Goal: Find specific page/section: Find specific page/section

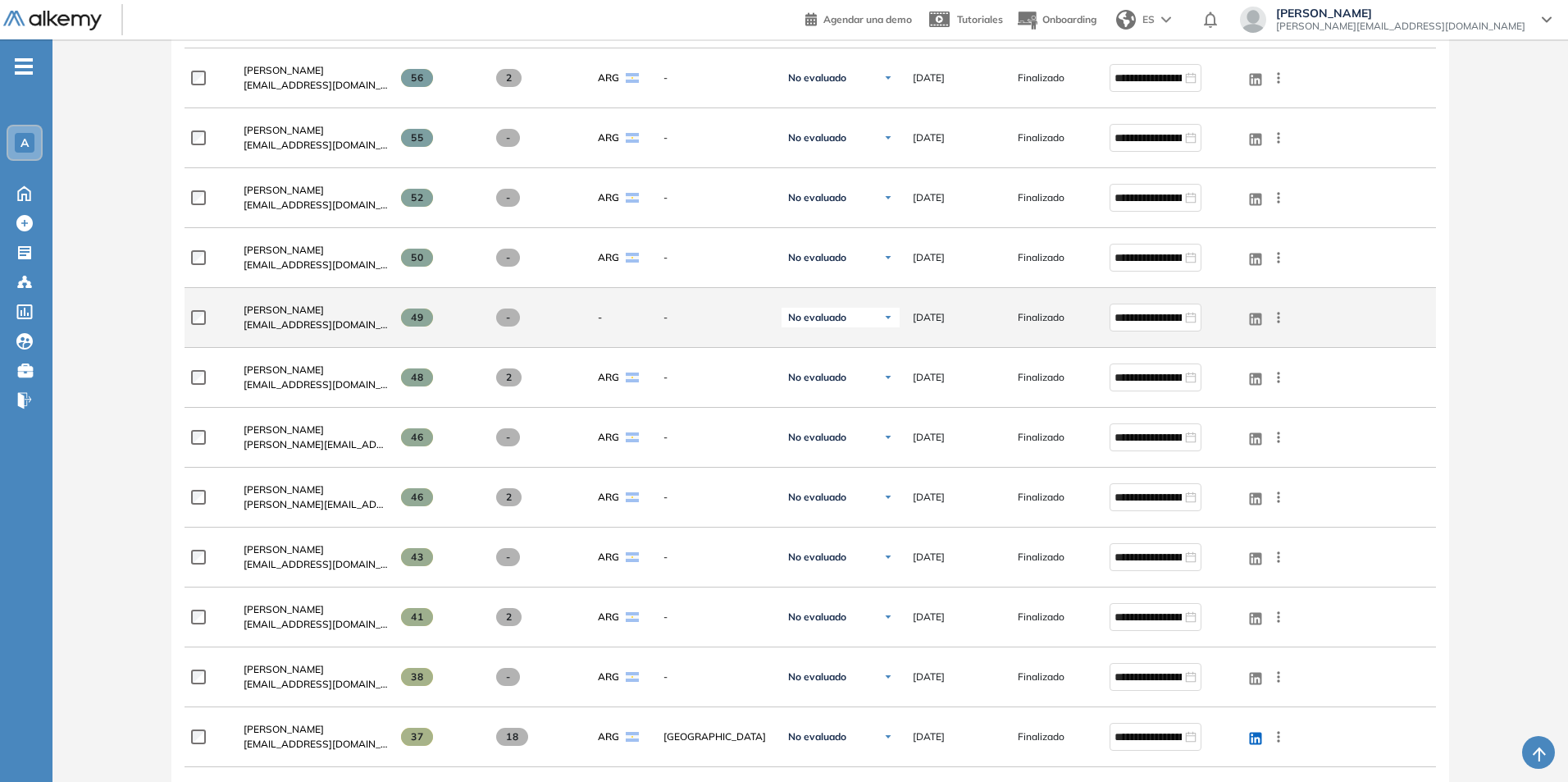
scroll to position [656, 0]
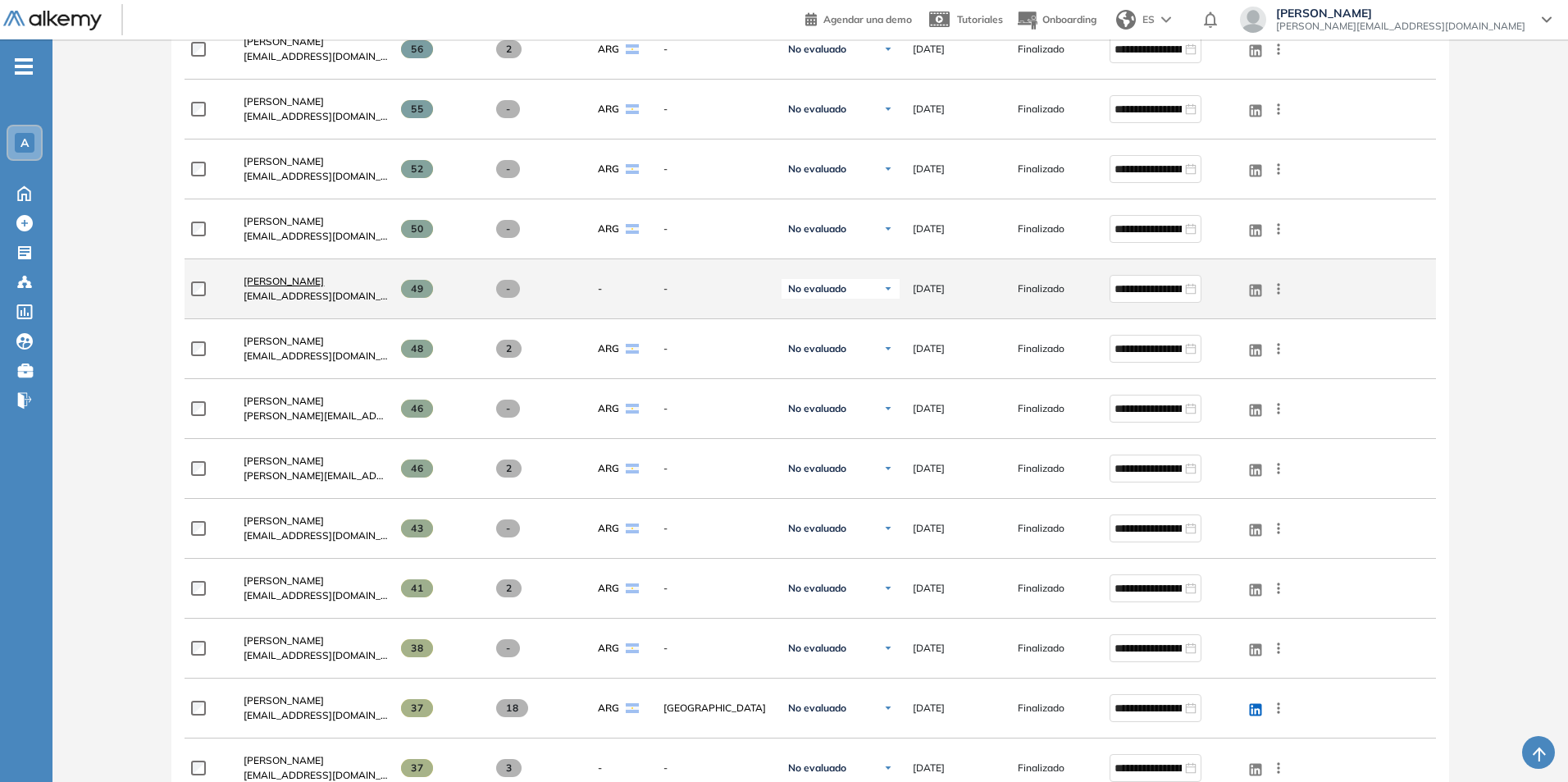
click at [281, 277] on span "[PERSON_NAME]" at bounding box center [283, 281] width 81 height 12
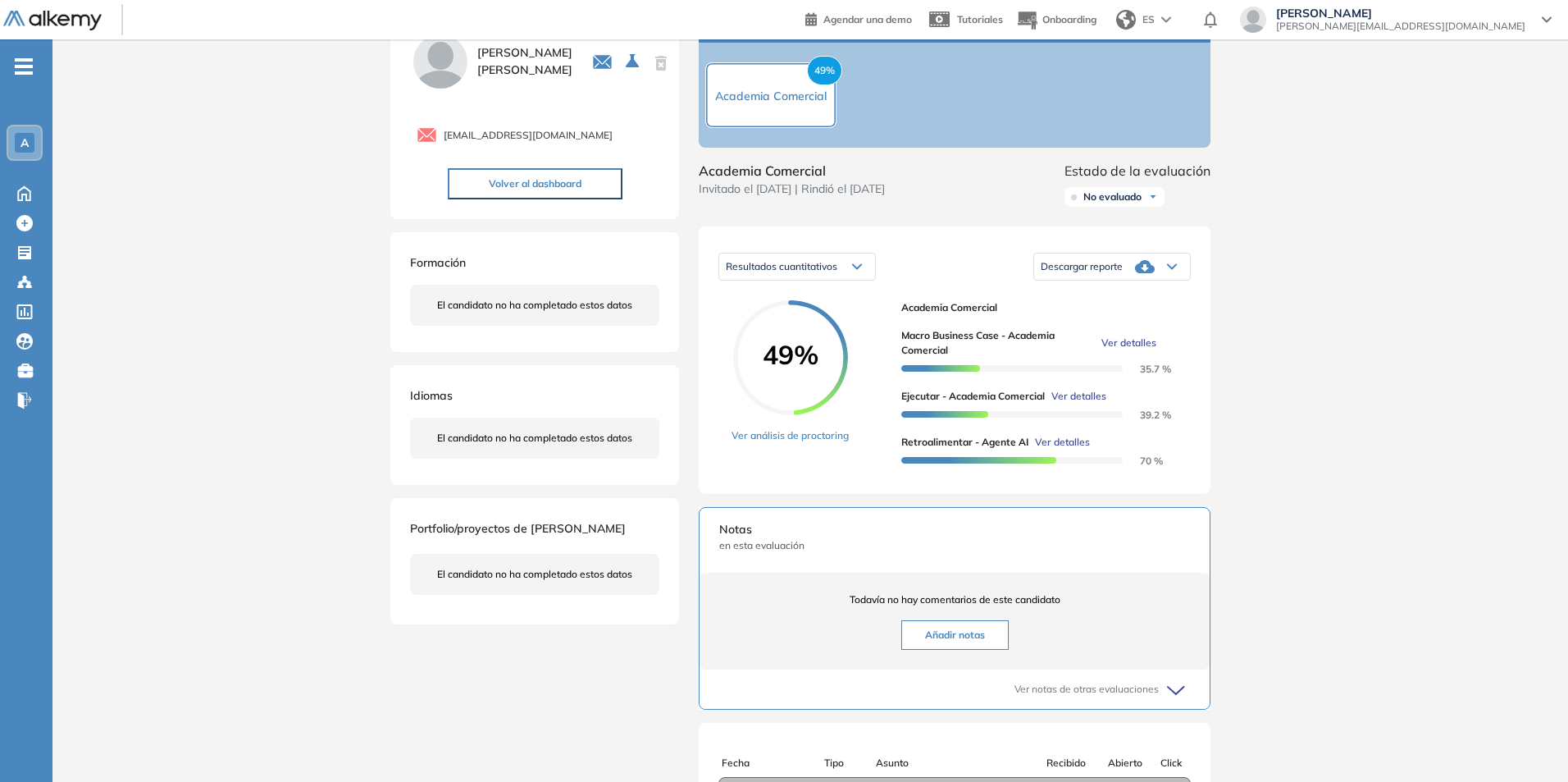
scroll to position [63, 0]
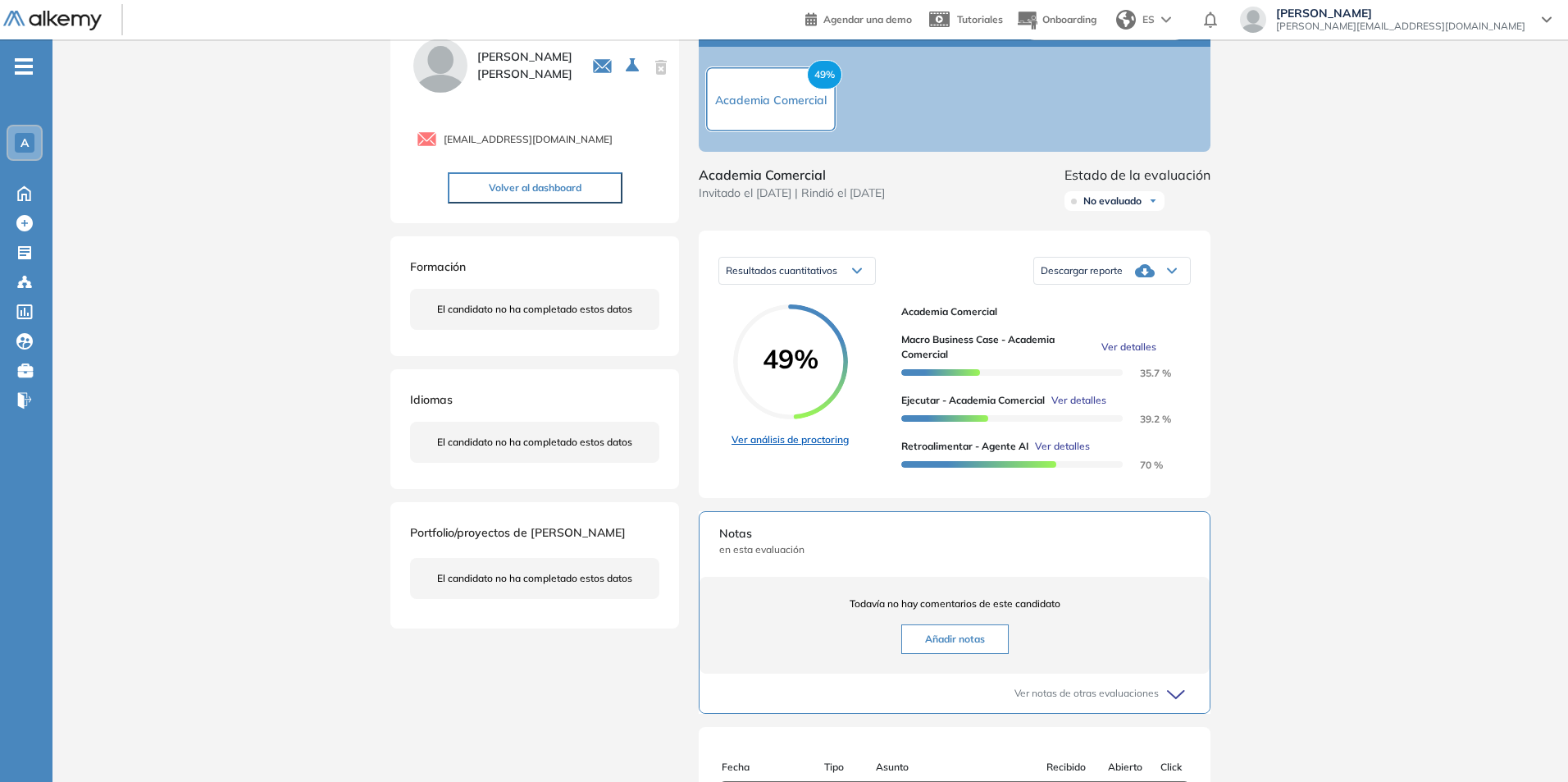
click at [807, 447] on link "Ver análisis de proctoring" at bounding box center [790, 439] width 117 height 15
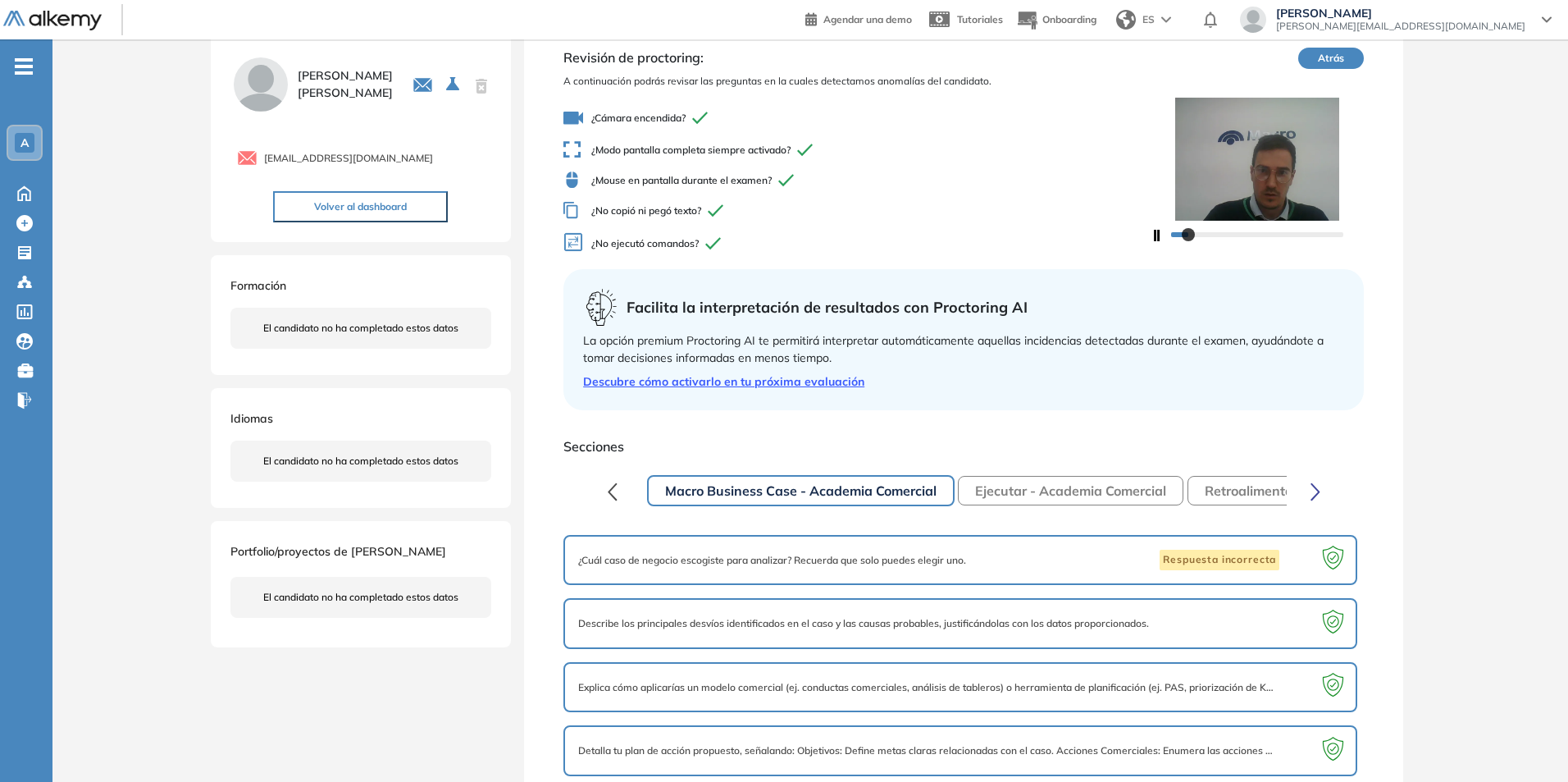
scroll to position [71, 0]
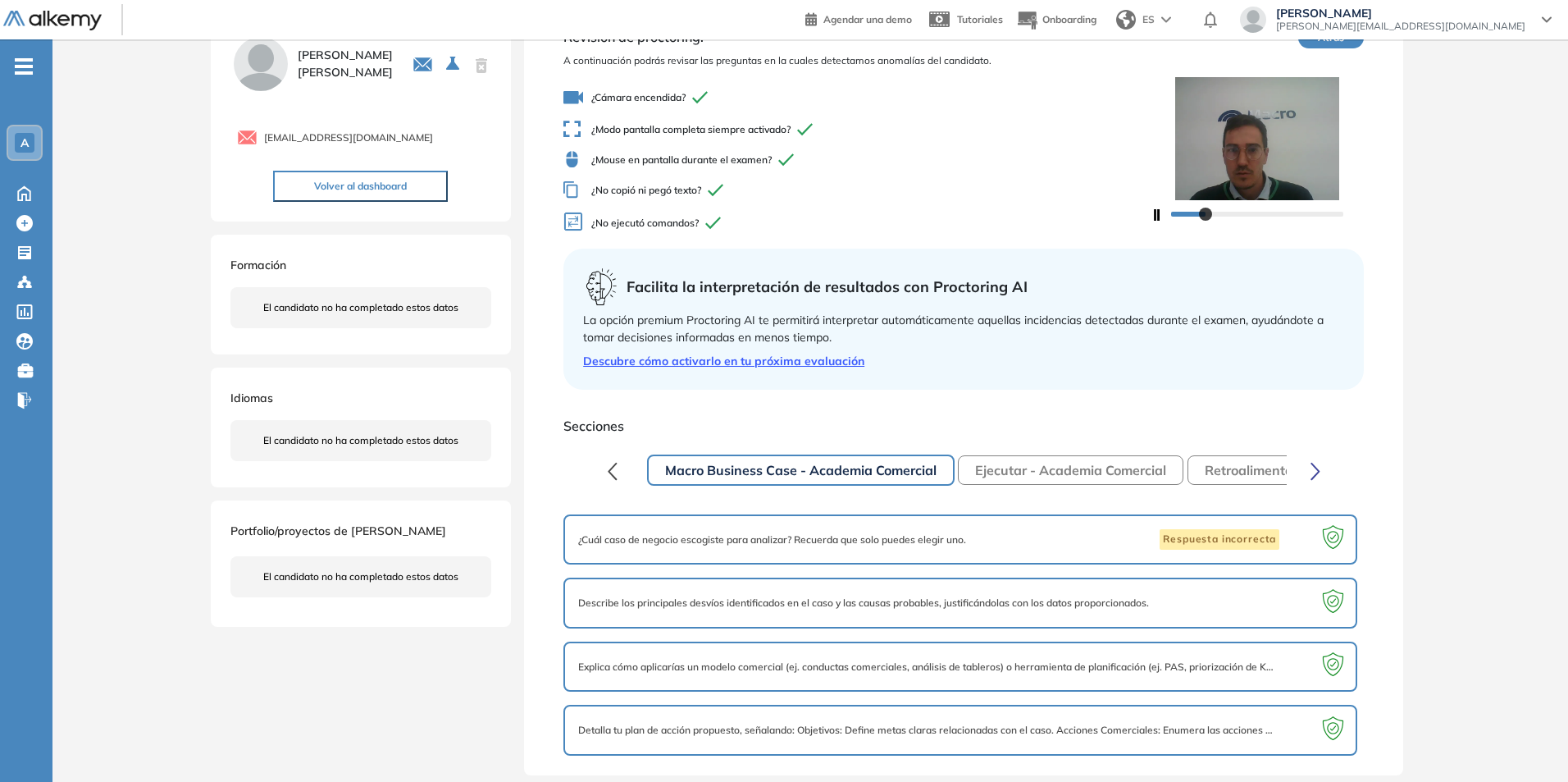
click at [1316, 469] on icon "button" at bounding box center [1315, 470] width 8 height 16
click at [1154, 469] on button "Retroalimentar - Agente AI" at bounding box center [1182, 470] width 203 height 29
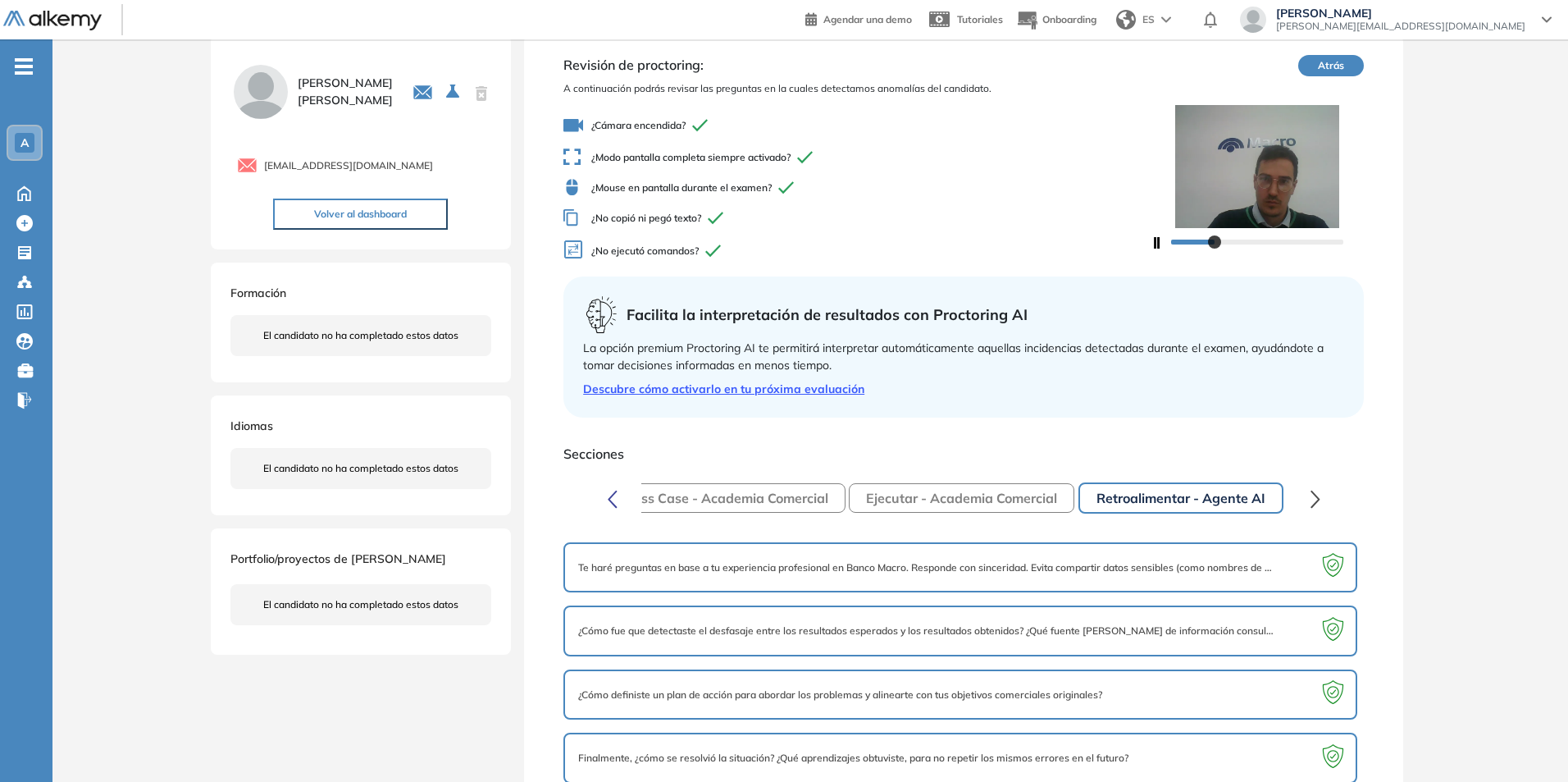
scroll to position [71, 0]
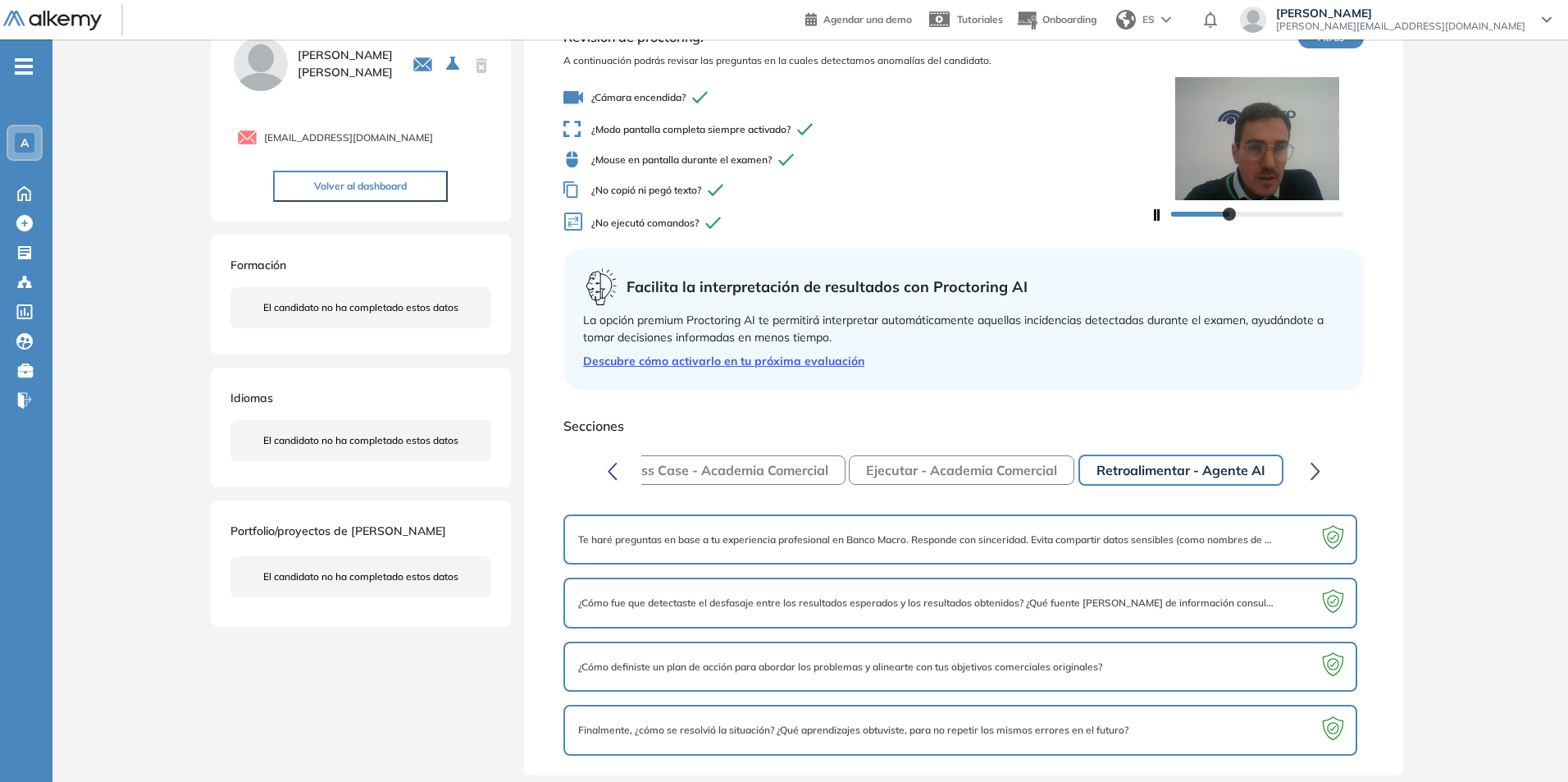
click at [783, 460] on button "Macro Business Case - Academia Comercial" at bounding box center [692, 470] width 306 height 29
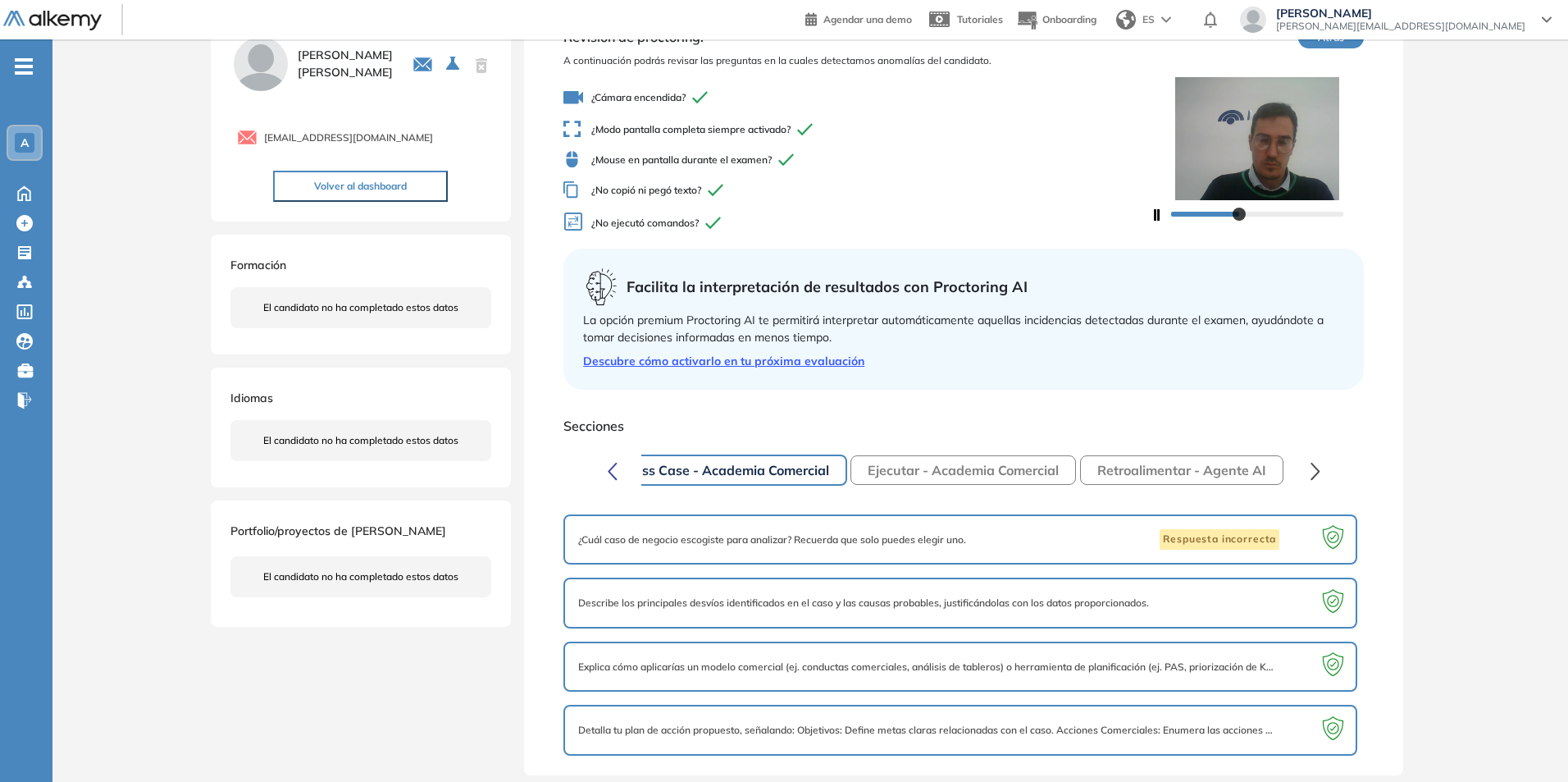
click at [713, 545] on span "¿Cuál caso de negocio escogiste para analizar? Recuerda que solo puedes elegir …" at bounding box center [772, 540] width 388 height 15
click at [599, 475] on button "button" at bounding box center [613, 470] width 31 height 33
click at [606, 474] on button "button" at bounding box center [613, 470] width 31 height 33
click at [876, 481] on button "Macro Business Case - Academia Comercial" at bounding box center [800, 470] width 307 height 31
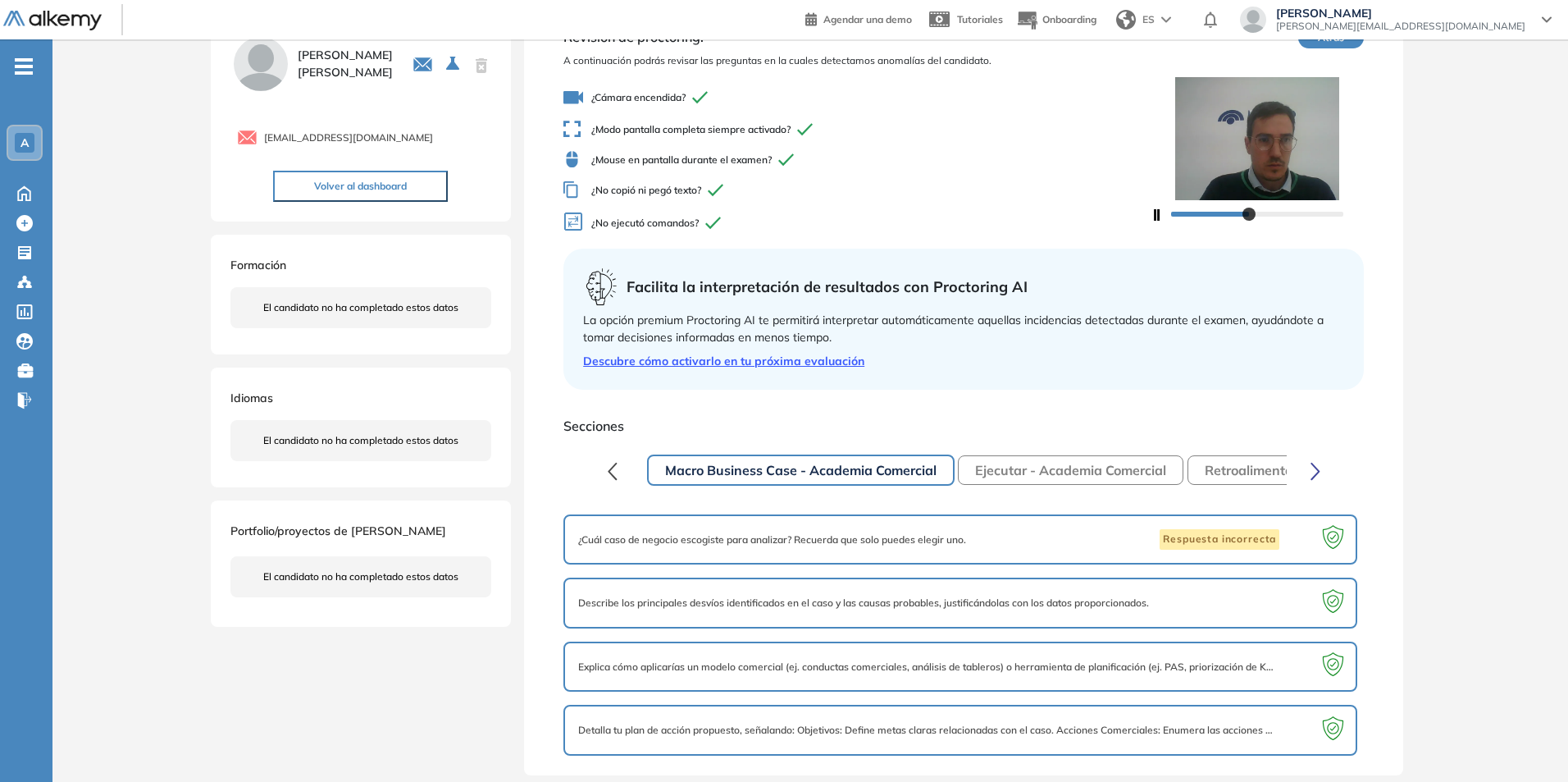
click at [874, 473] on button "Macro Business Case - Academia Comercial" at bounding box center [800, 470] width 307 height 31
click at [630, 540] on span "¿Cuál caso de negocio escogiste para analizar? Recuerda que solo puedes elegir …" at bounding box center [772, 540] width 388 height 15
click at [1332, 535] on icon at bounding box center [1332, 540] width 32 height 32
click at [1113, 627] on div "Describe los principales desvíos identificados en el caso y las causas probable…" at bounding box center [960, 603] width 794 height 51
click at [1003, 610] on span "Describe los principales desvíos identificados en el caso y las causas probable…" at bounding box center [863, 603] width 571 height 15
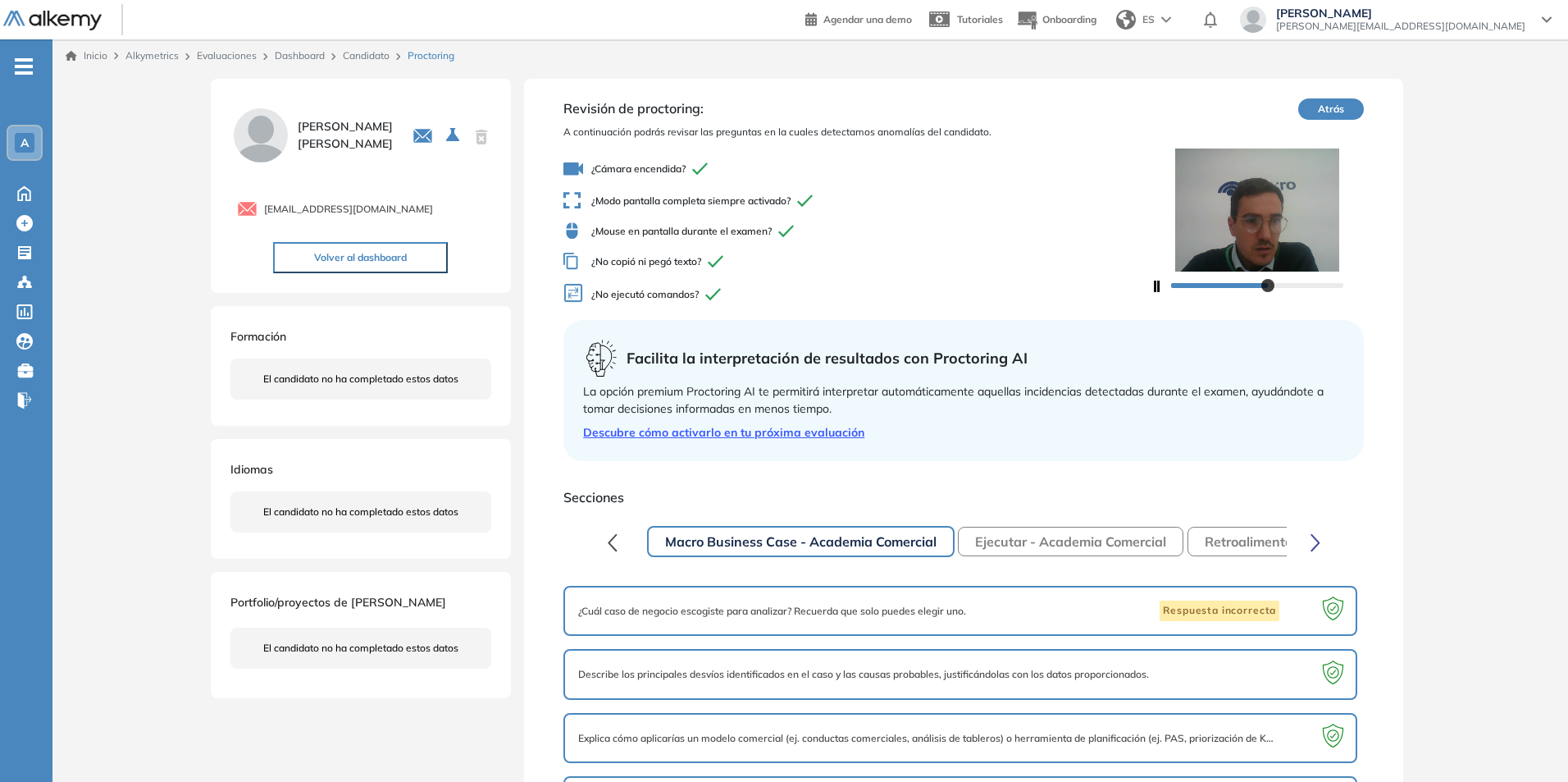
click at [366, 261] on button "Volver al dashboard" at bounding box center [360, 257] width 175 height 31
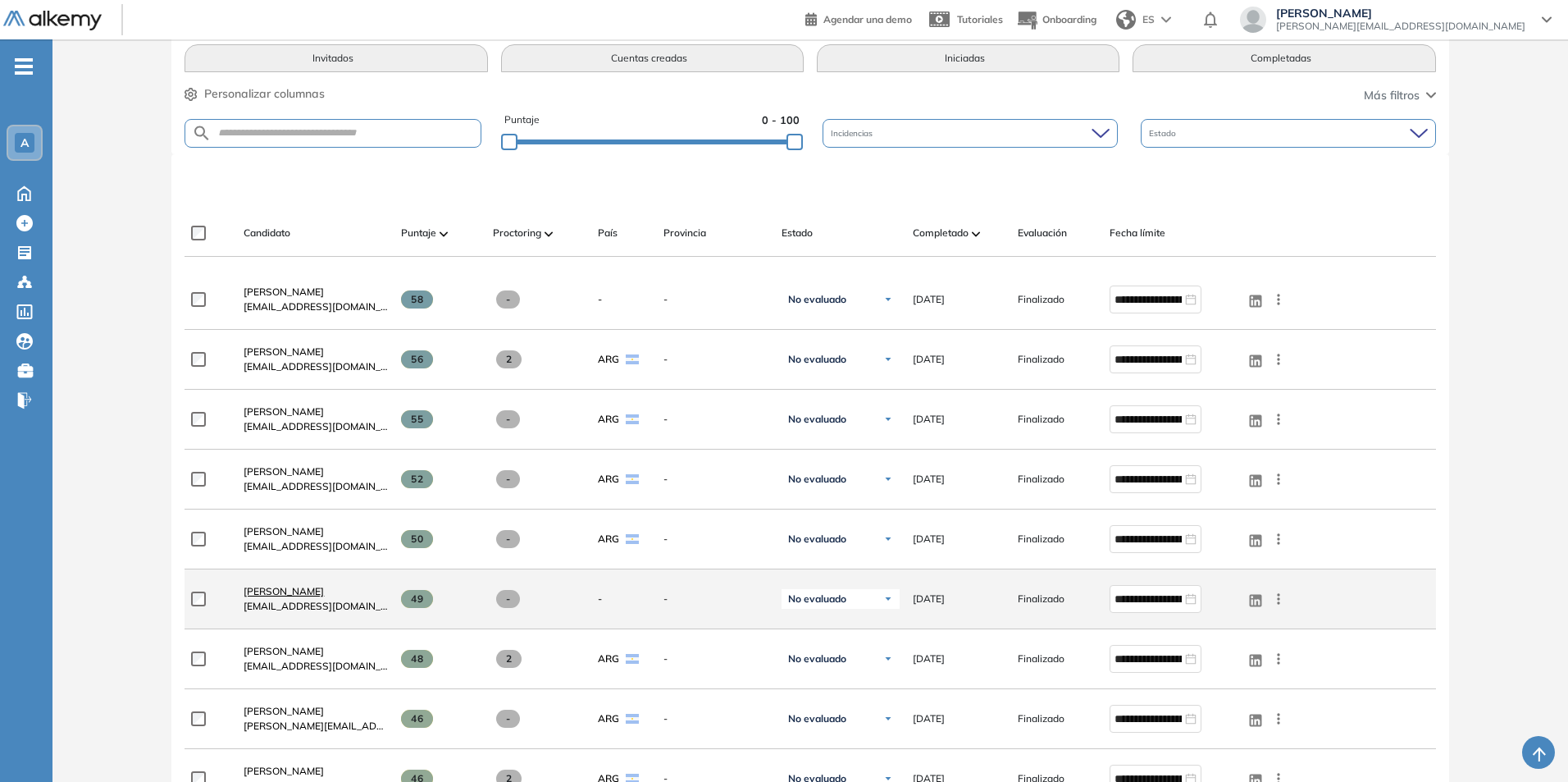
scroll to position [328, 0]
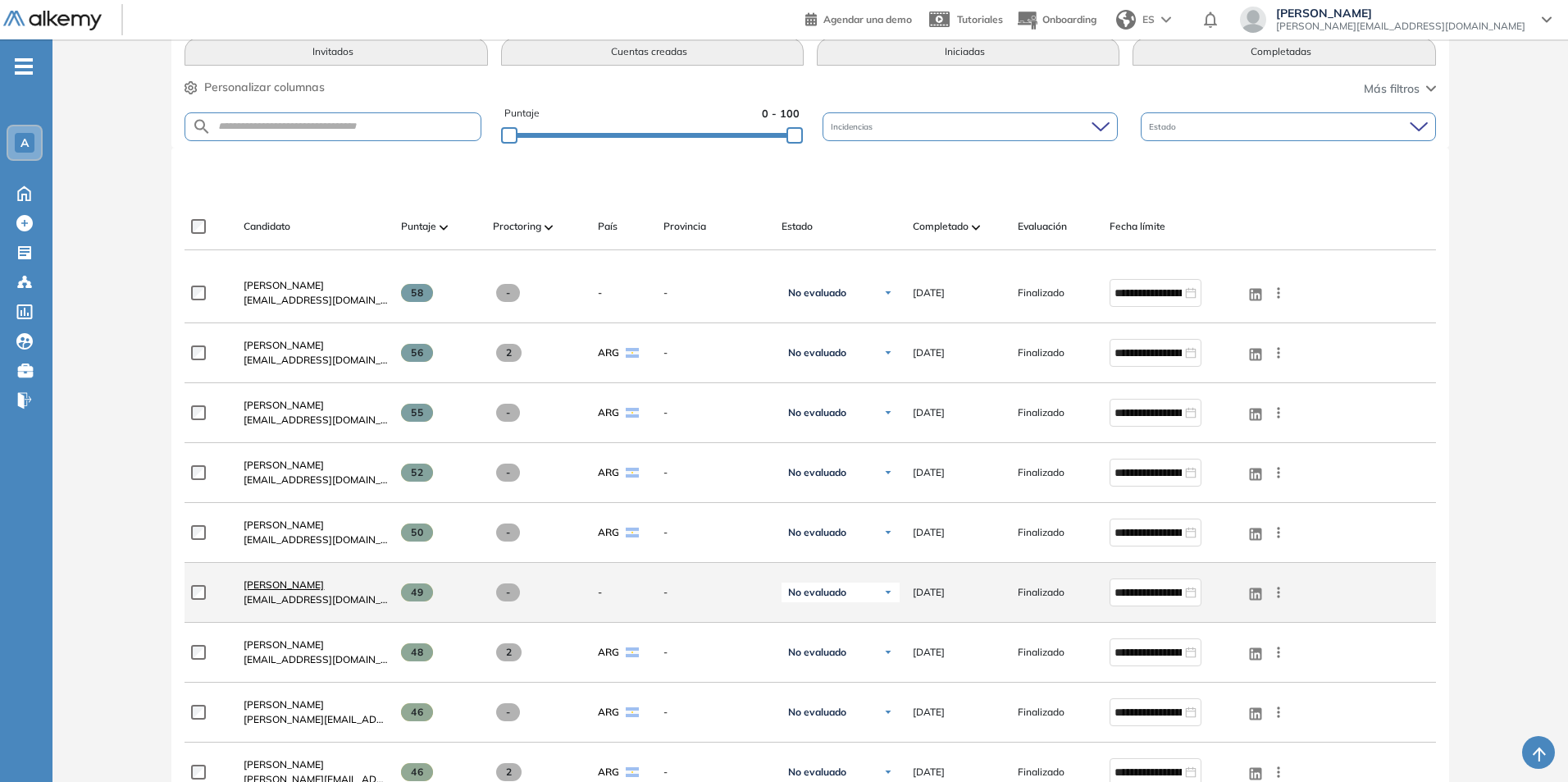
click at [299, 585] on span "[PERSON_NAME]" at bounding box center [283, 585] width 81 height 12
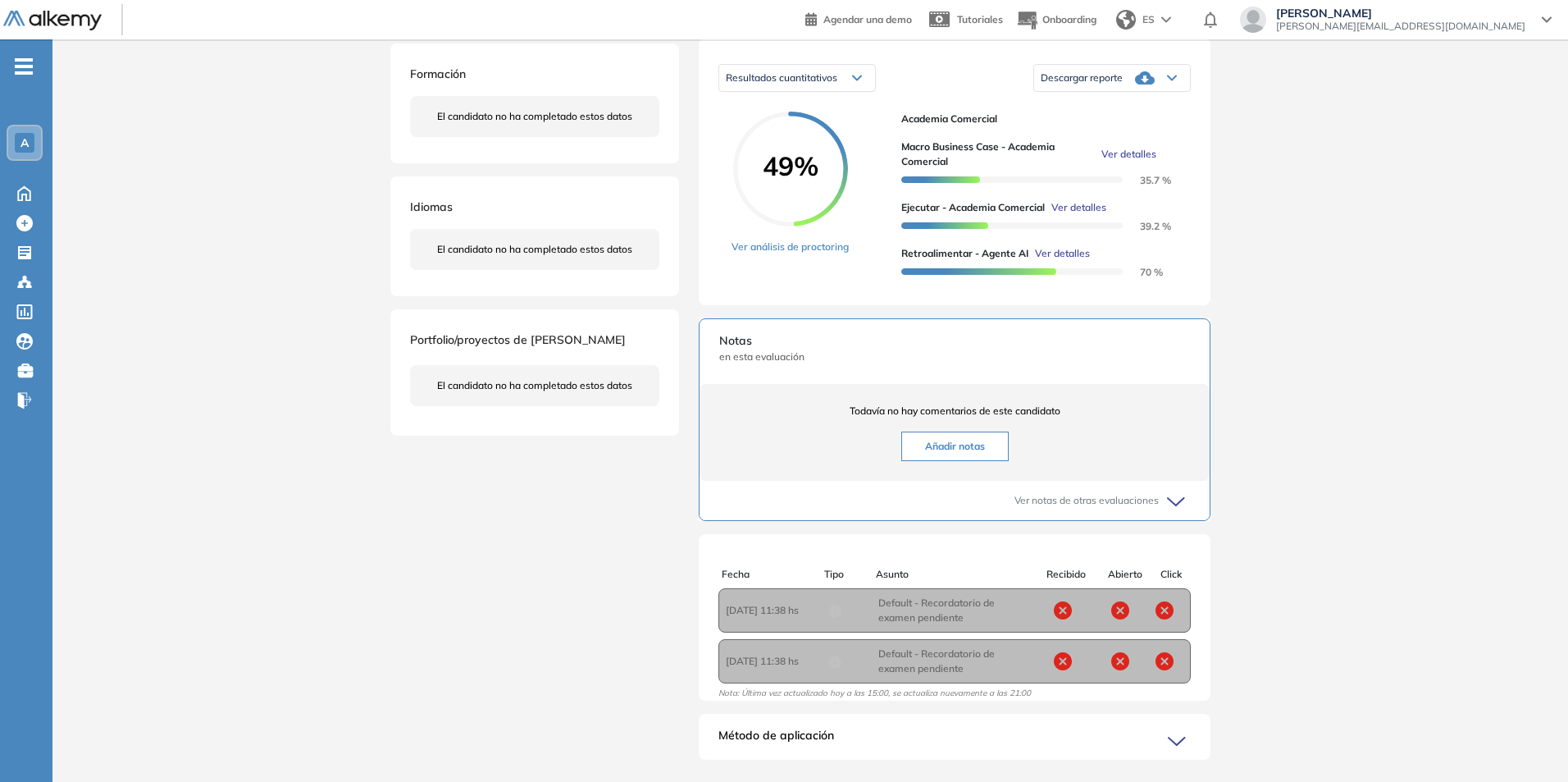
scroll to position [309, 0]
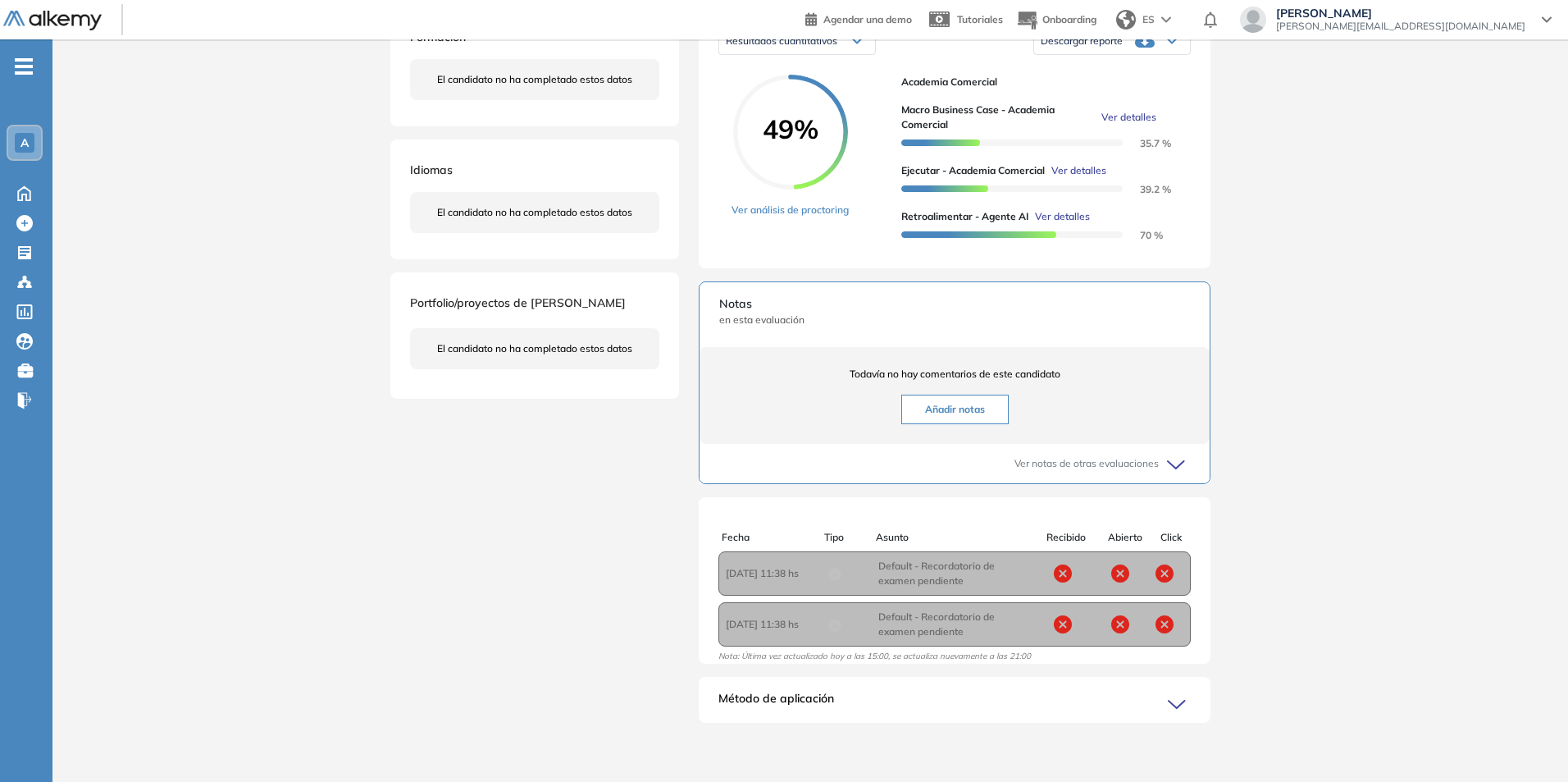
click at [1179, 710] on icon at bounding box center [1179, 704] width 23 height 23
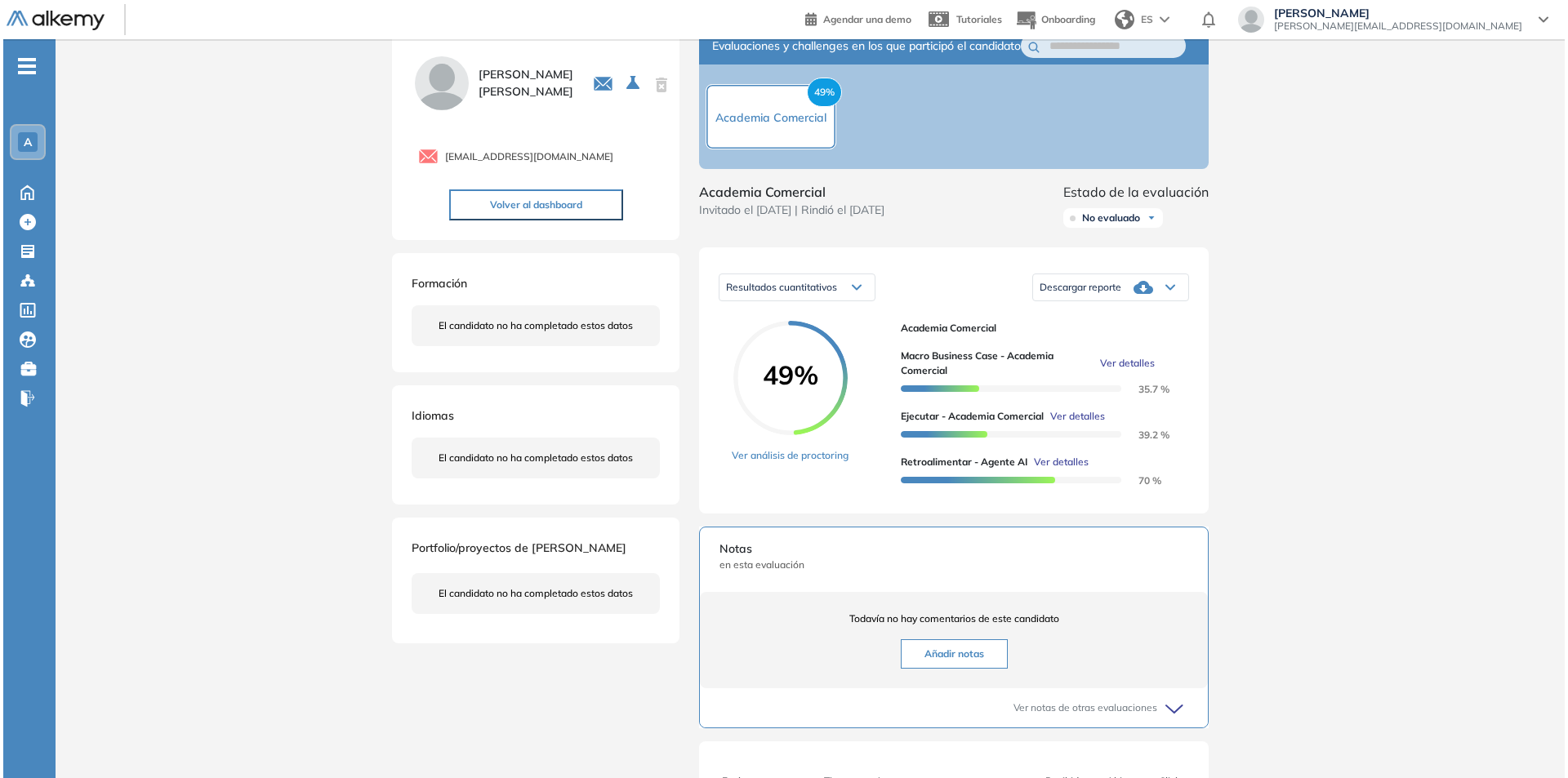
scroll to position [0, 0]
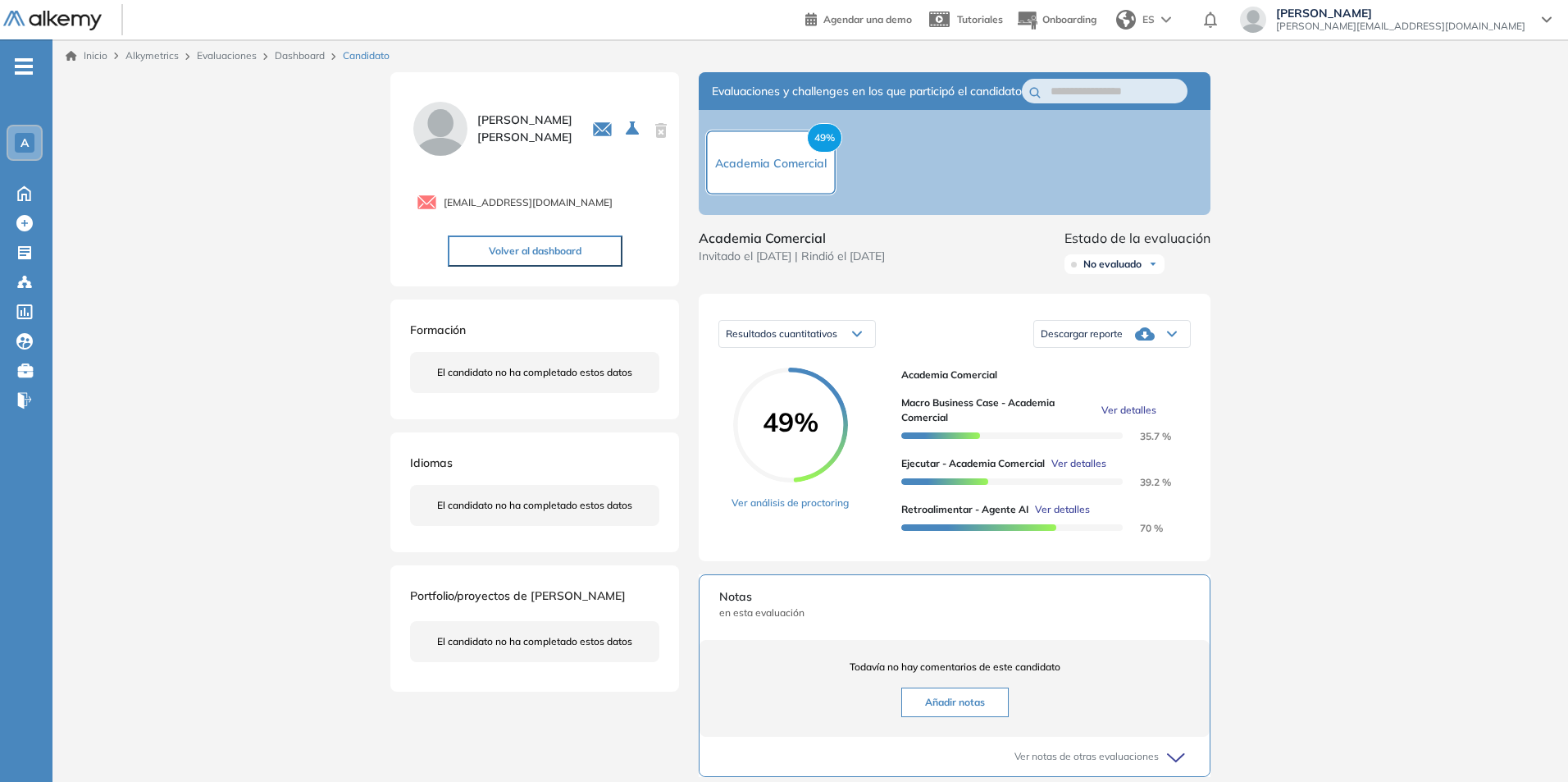
click at [957, 425] on span "Macro Business Case - Academia Comercial" at bounding box center [998, 410] width 194 height 29
click at [1130, 417] on span "Ver detalles" at bounding box center [1128, 410] width 55 height 15
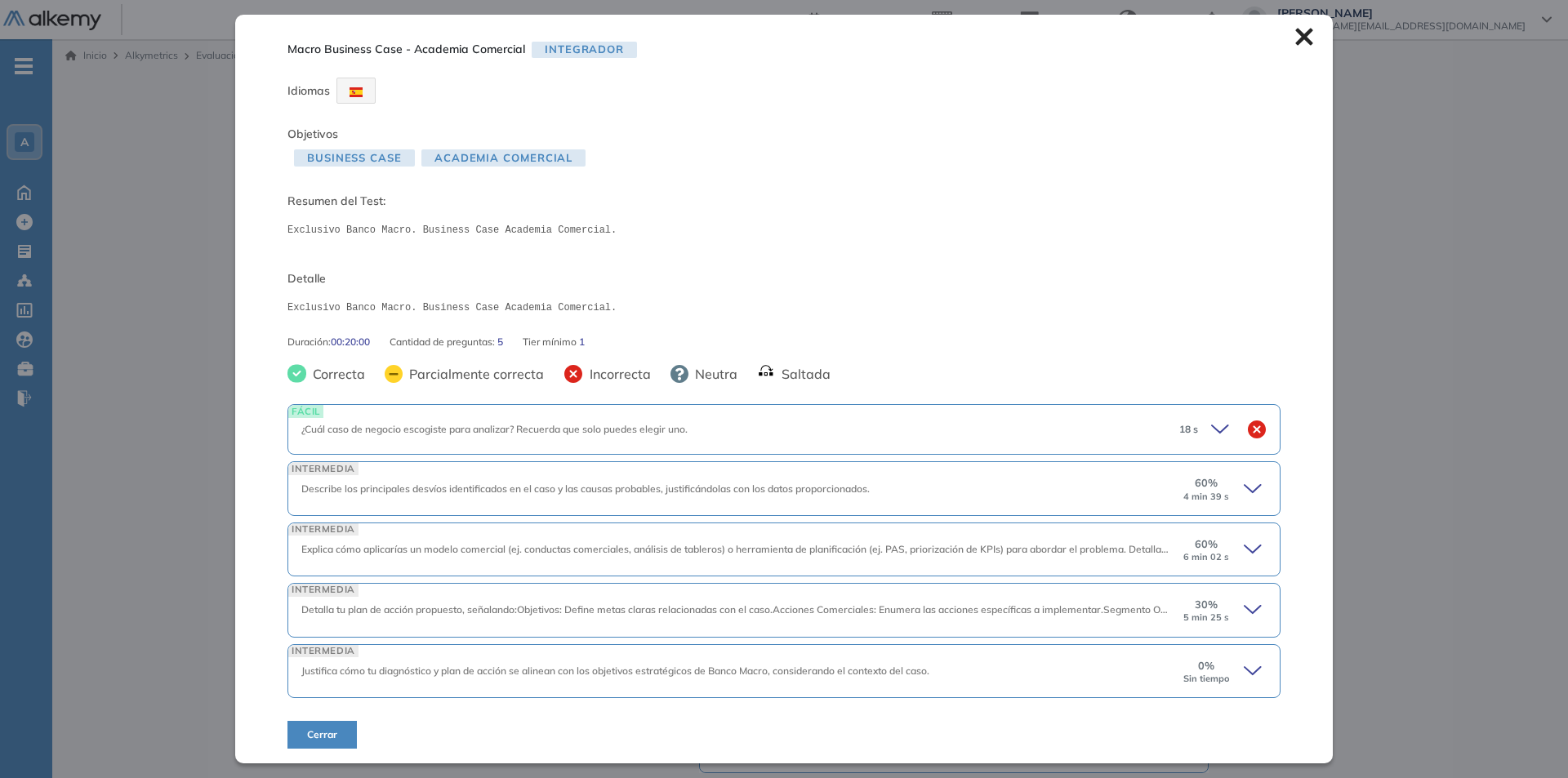
scroll to position [2, 0]
click at [1211, 432] on icon at bounding box center [1222, 427] width 23 height 23
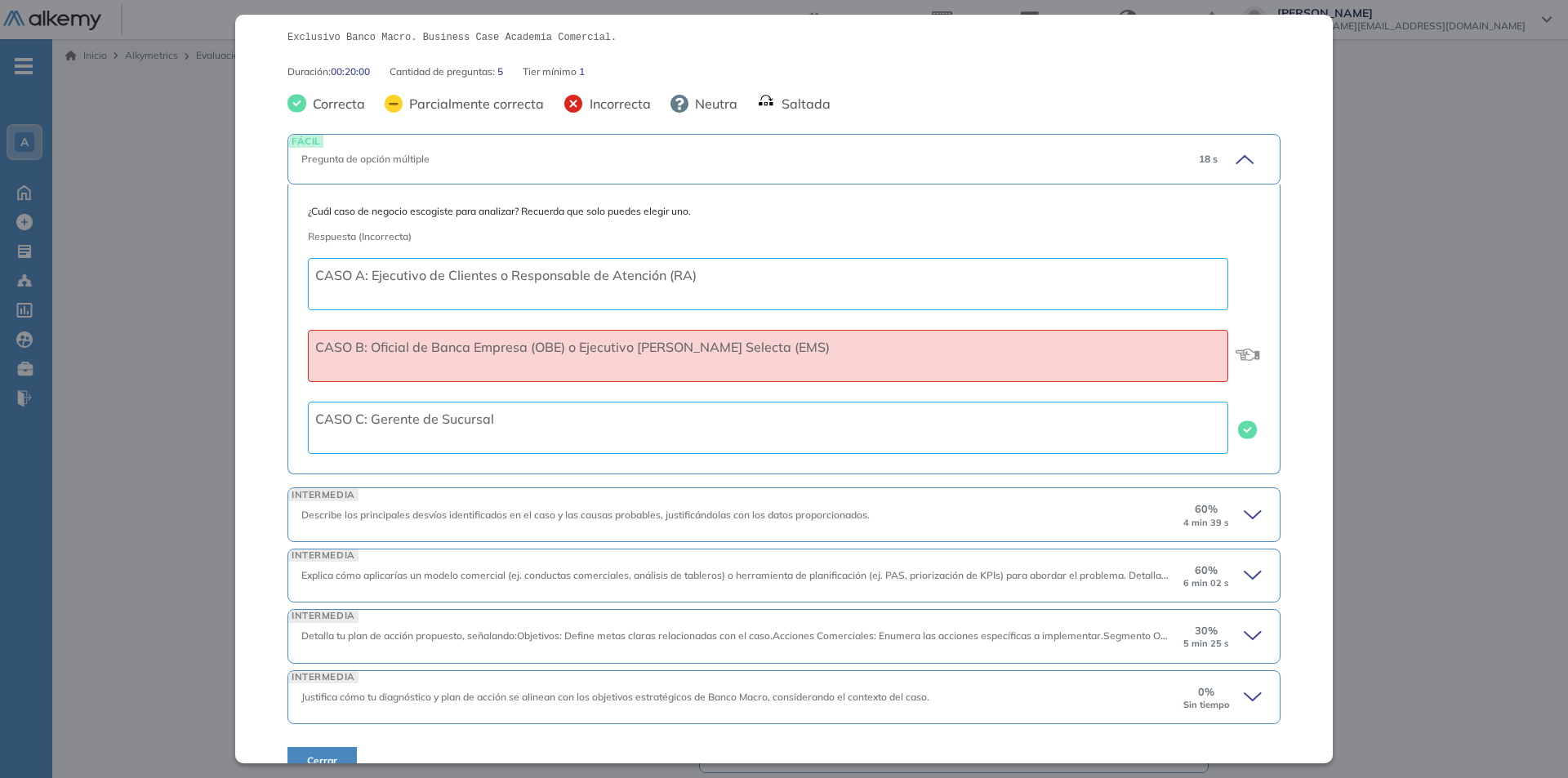
scroll to position [298, 0]
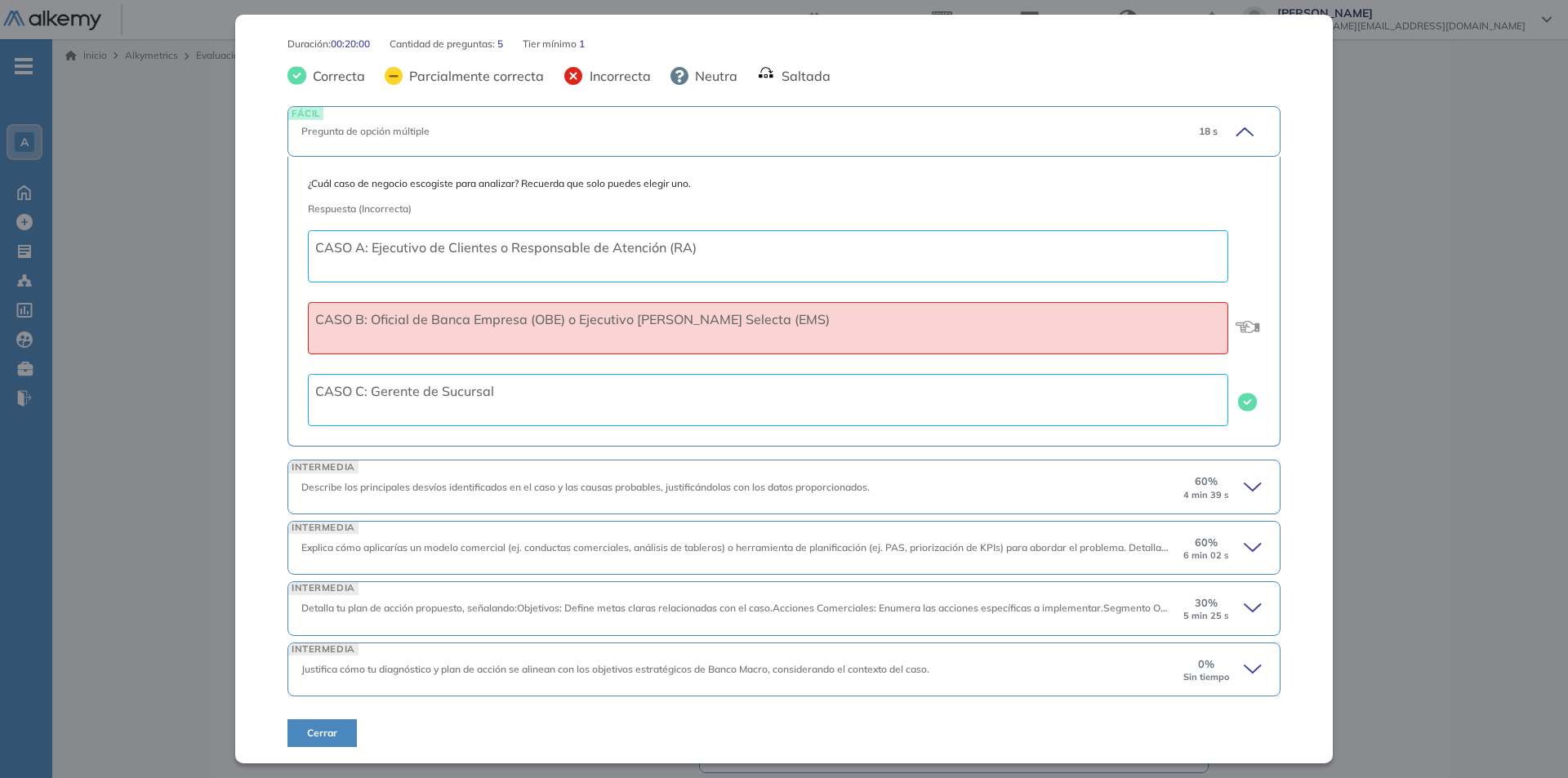
click at [1249, 669] on icon at bounding box center [1255, 669] width 23 height 23
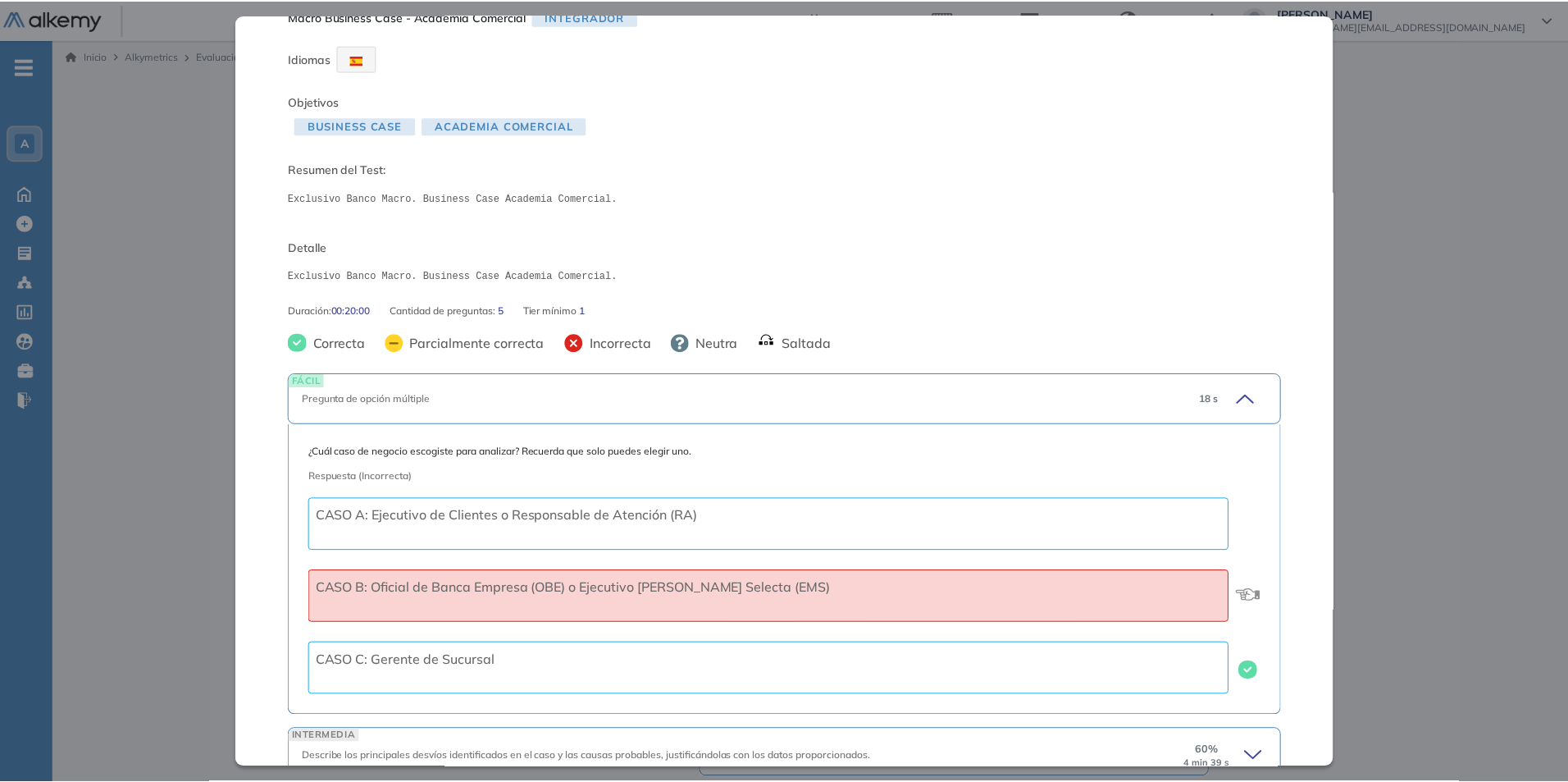
scroll to position [0, 0]
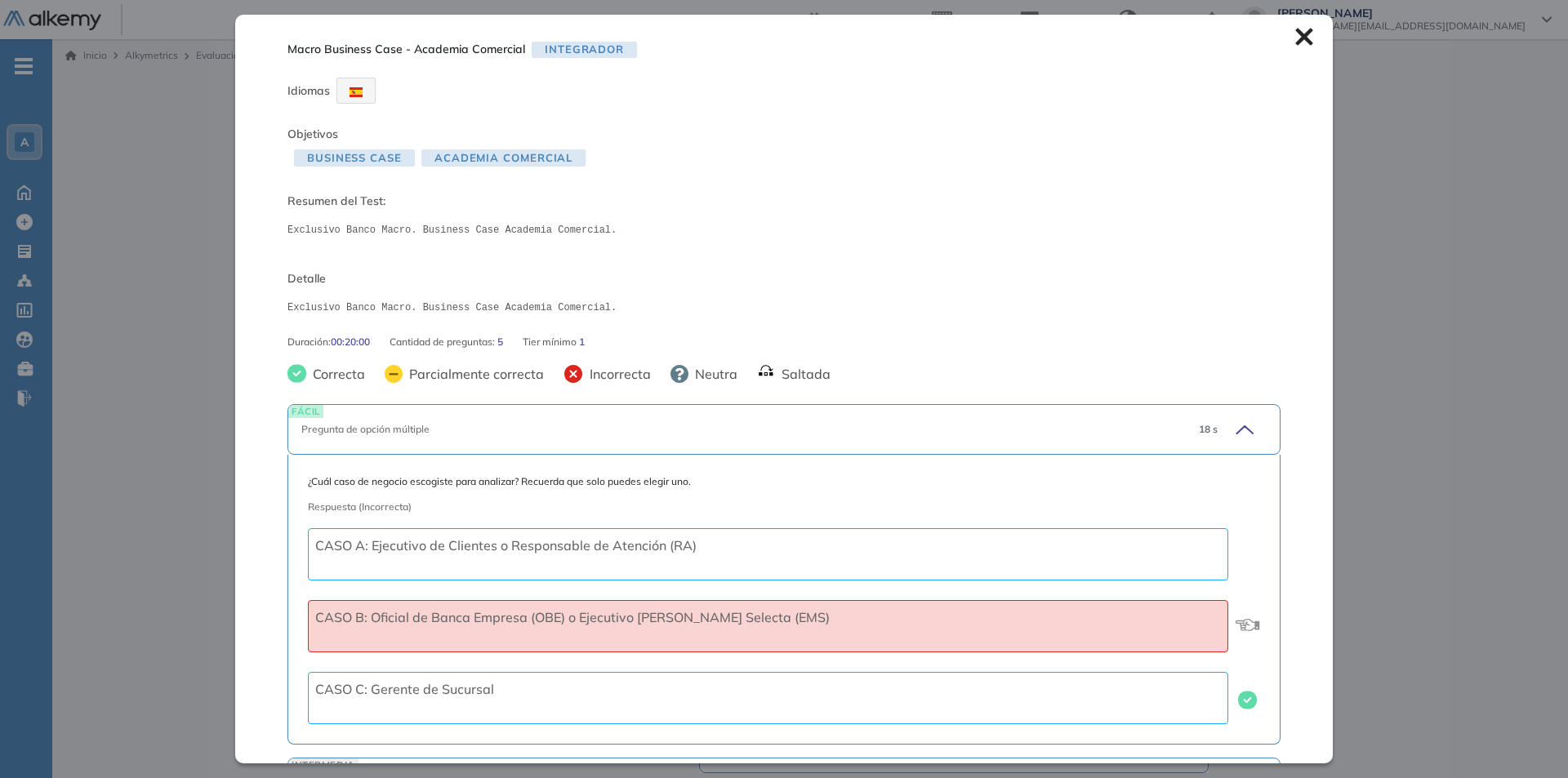
click at [1295, 35] on icon at bounding box center [1303, 37] width 17 height 17
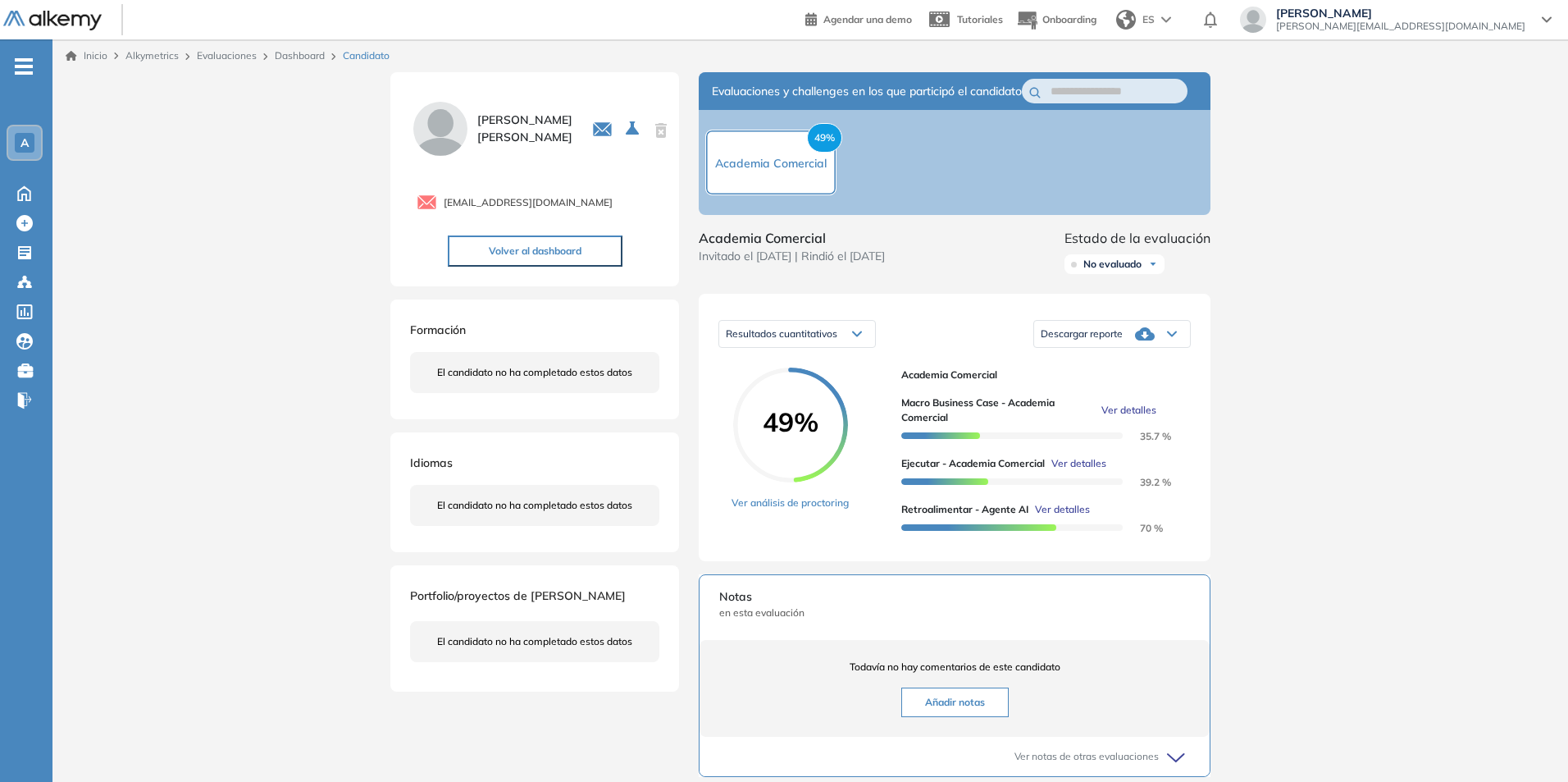
click at [21, 139] on span "A" at bounding box center [24, 142] width 8 height 13
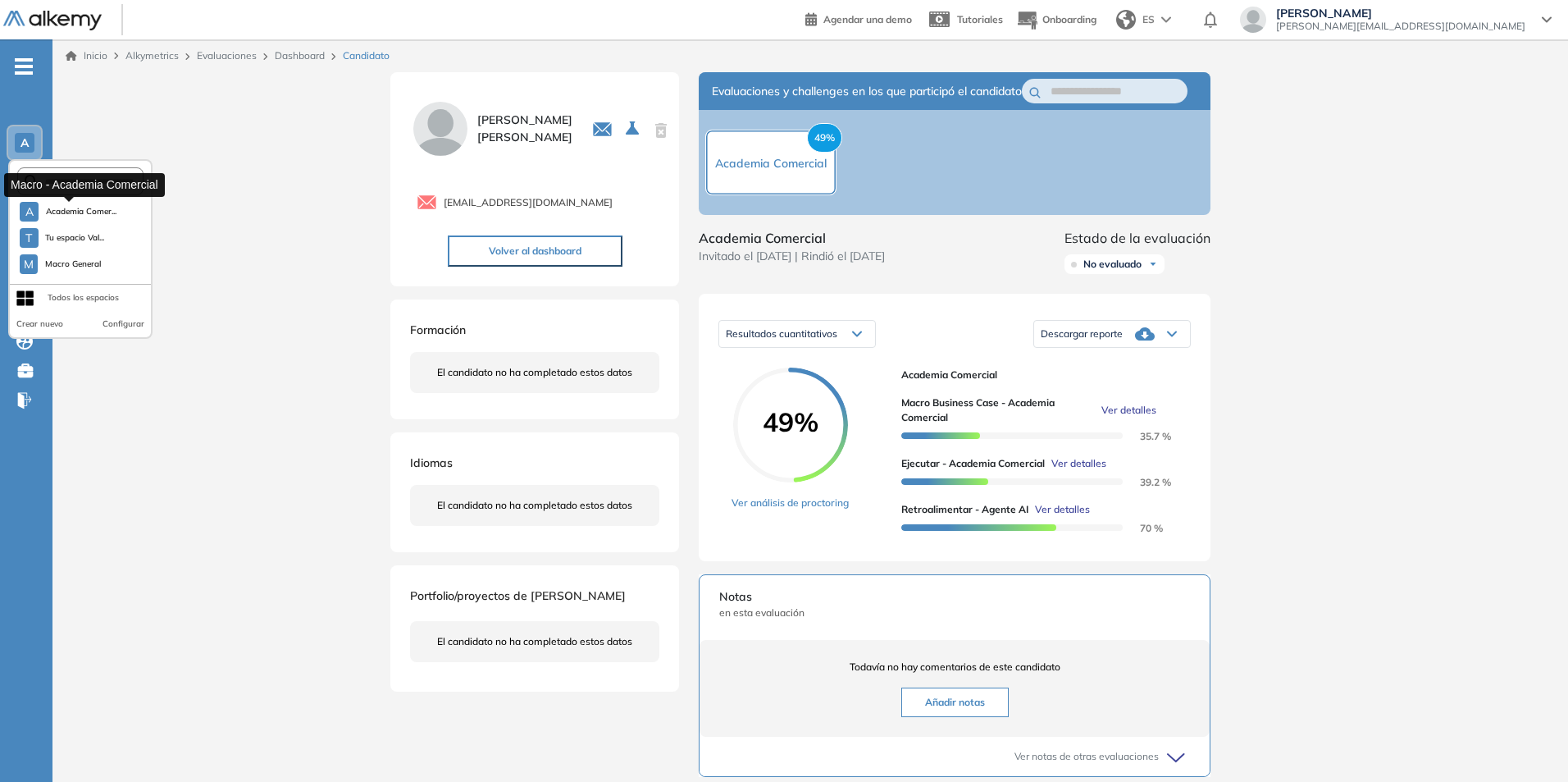
click at [58, 217] on span "Academia Comer..." at bounding box center [81, 211] width 71 height 13
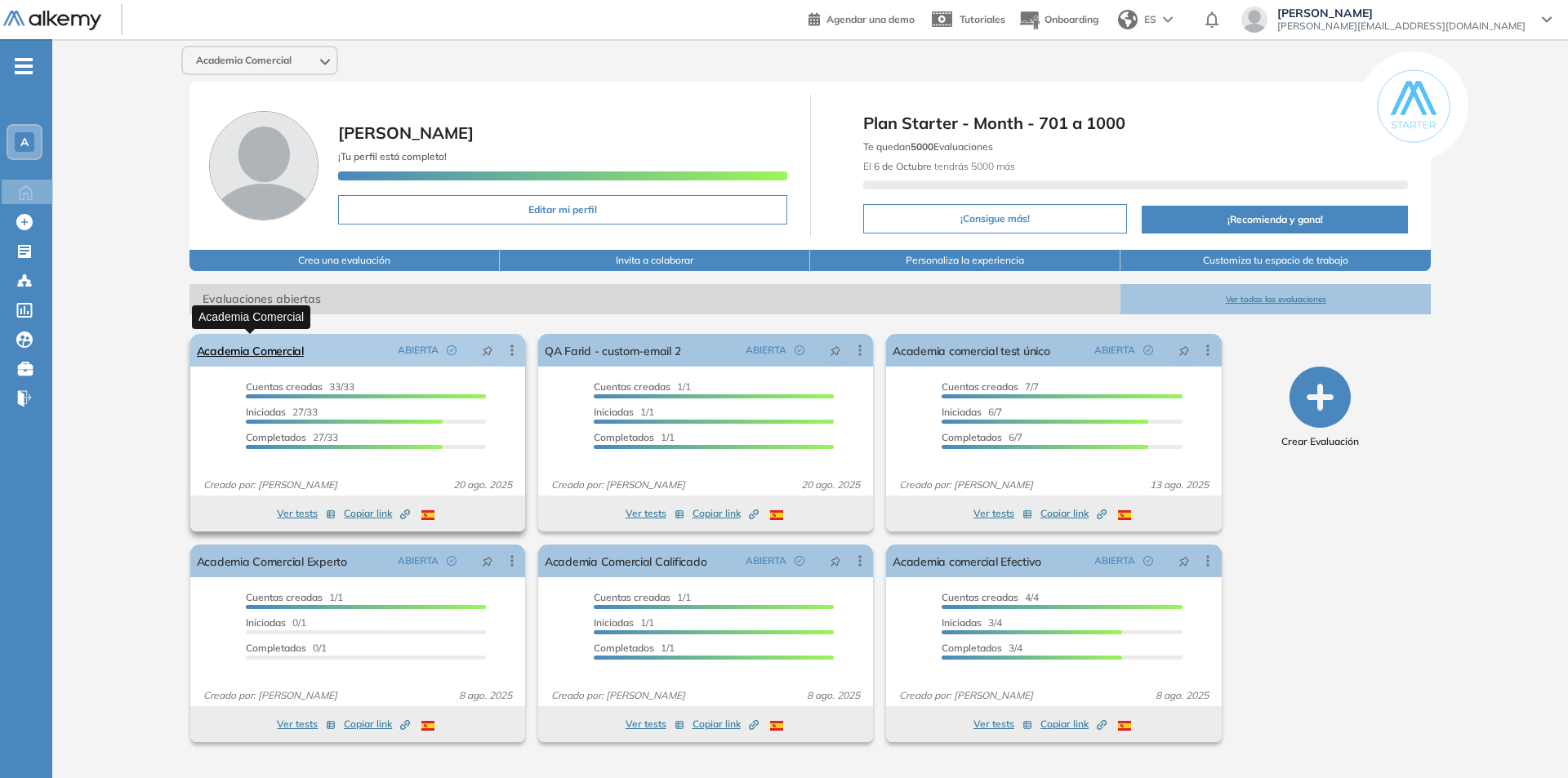
click at [258, 347] on link "Academia Comercial" at bounding box center [250, 350] width 107 height 33
